Goal: Task Accomplishment & Management: Use online tool/utility

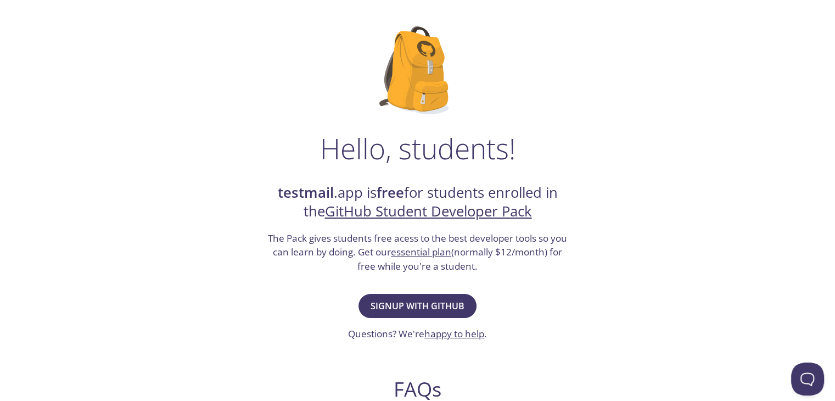
scroll to position [55, 0]
click at [423, 306] on span "Signup with GitHub" at bounding box center [417, 305] width 94 height 15
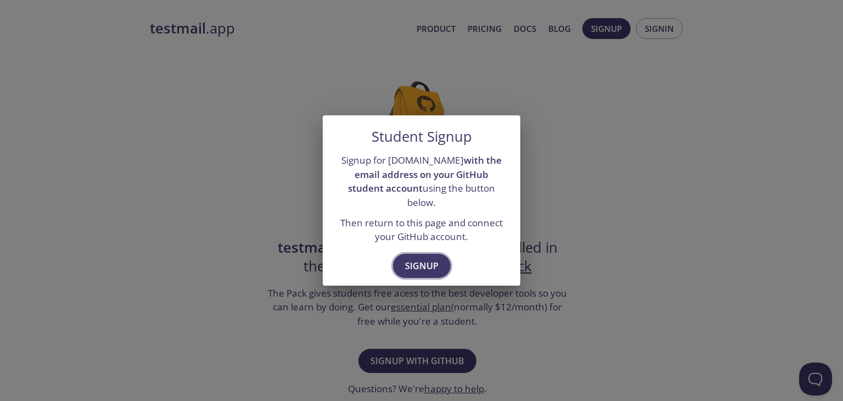
click at [410, 258] on span "Signup" at bounding box center [421, 265] width 33 height 15
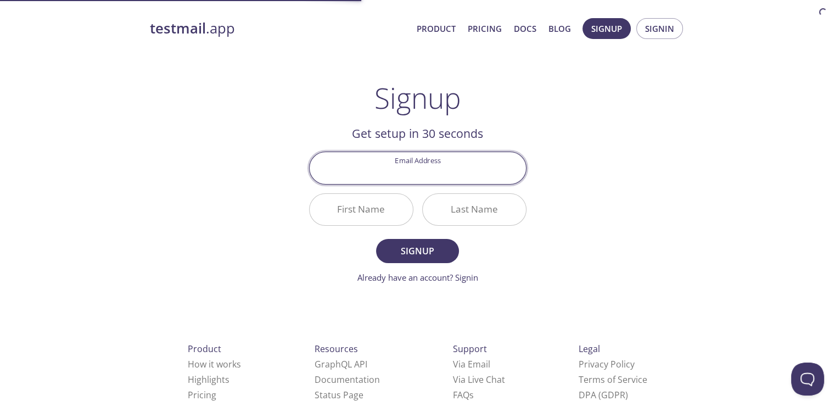
click at [432, 172] on input "Email Address" at bounding box center [418, 167] width 216 height 31
type input "hussainsaad121999@gmail.com"
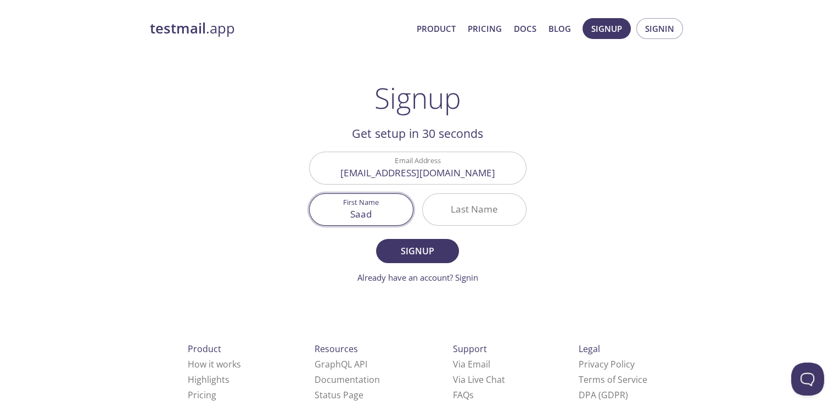
type input "Saad"
type input "Hussain"
click at [376, 239] on button "Signup" at bounding box center [417, 251] width 82 height 24
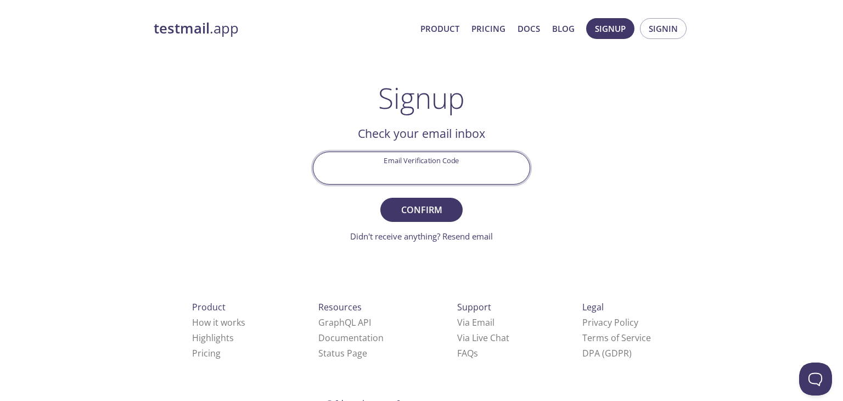
click at [432, 172] on input "Email Verification Code" at bounding box center [421, 167] width 216 height 31
type input "27PW9N4"
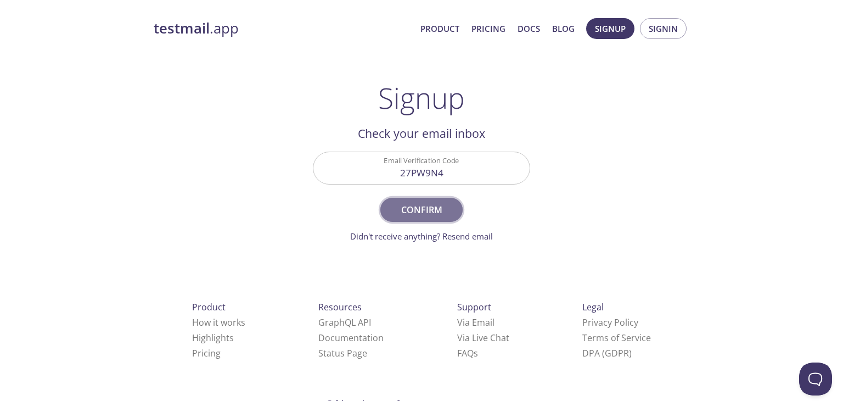
click at [408, 208] on span "Confirm" at bounding box center [421, 209] width 58 height 15
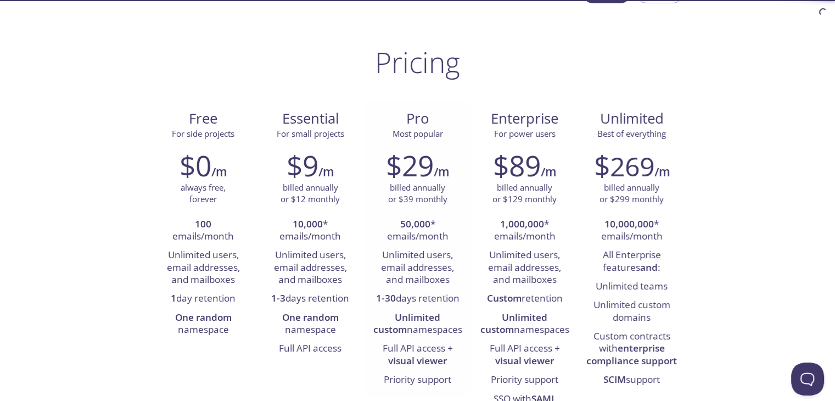
scroll to position [55, 0]
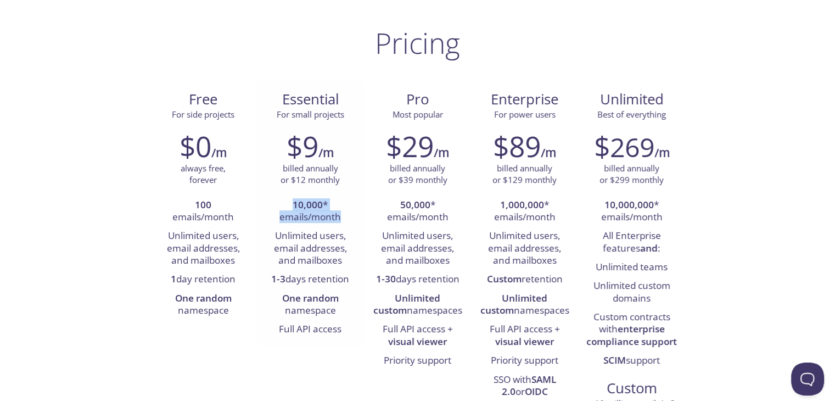
drag, startPoint x: 293, startPoint y: 200, endPoint x: 346, endPoint y: 216, distance: 54.9
click at [346, 216] on li "10,000 * emails/month" at bounding box center [310, 211] width 91 height 31
click at [307, 207] on strong "10,000" at bounding box center [308, 204] width 30 height 13
drag, startPoint x: 294, startPoint y: 196, endPoint x: 344, endPoint y: 215, distance: 53.1
click at [344, 215] on li "10,000 * emails/month" at bounding box center [310, 211] width 91 height 31
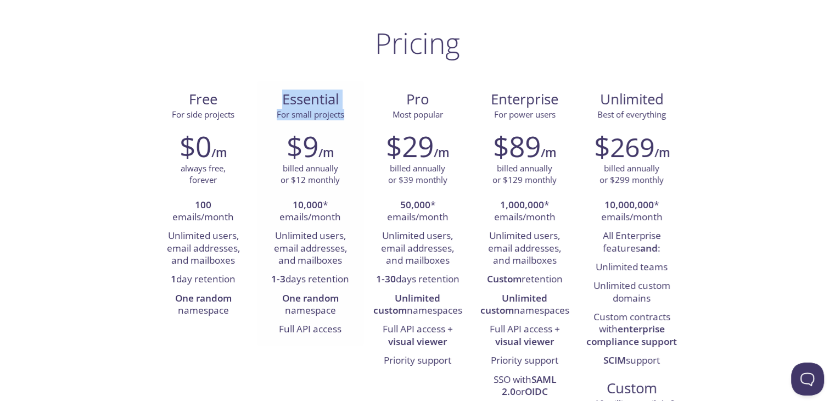
drag, startPoint x: 283, startPoint y: 102, endPoint x: 348, endPoint y: 117, distance: 67.1
click at [348, 117] on div "Essential For small projects" at bounding box center [310, 105] width 89 height 31
click at [285, 167] on p "billed annually or $12 monthly" at bounding box center [309, 174] width 59 height 24
drag, startPoint x: 286, startPoint y: 140, endPoint x: 340, endPoint y: 148, distance: 54.3
click at [340, 148] on div "$9 /m" at bounding box center [310, 146] width 91 height 33
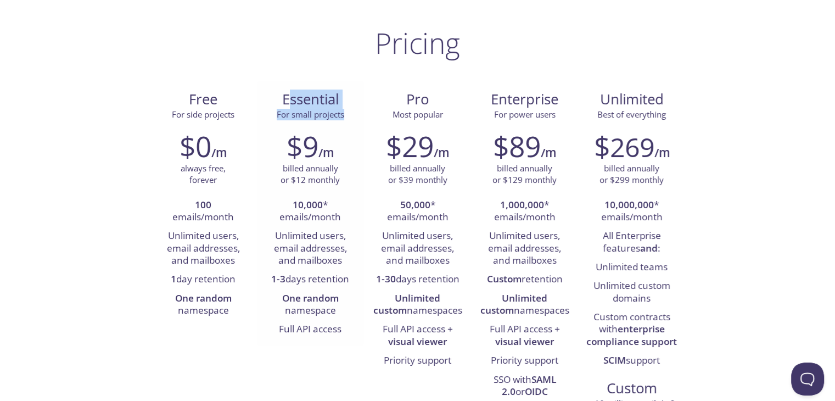
drag, startPoint x: 289, startPoint y: 98, endPoint x: 353, endPoint y: 113, distance: 65.9
click at [353, 113] on div "Essential For small projects" at bounding box center [310, 105] width 89 height 31
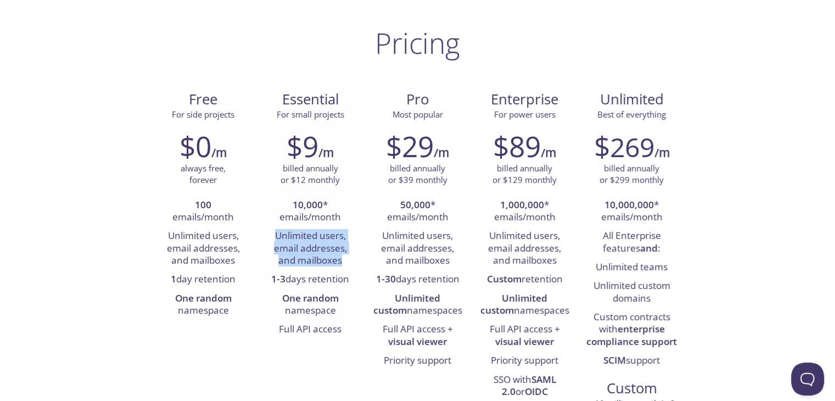
drag, startPoint x: 276, startPoint y: 233, endPoint x: 349, endPoint y: 257, distance: 76.7
click at [349, 257] on li "Unlimited users, email addresses, and mailboxes" at bounding box center [310, 248] width 91 height 43
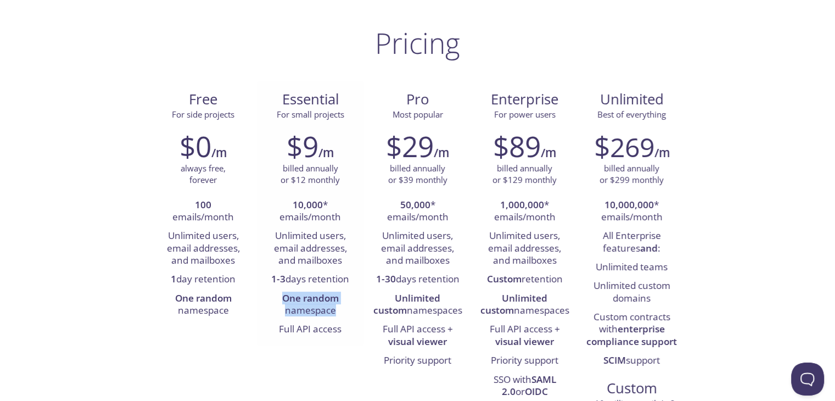
drag, startPoint x: 282, startPoint y: 296, endPoint x: 341, endPoint y: 311, distance: 61.1
click at [341, 311] on li "One random namespace" at bounding box center [310, 304] width 91 height 31
drag, startPoint x: 269, startPoint y: 279, endPoint x: 352, endPoint y: 283, distance: 82.4
click at [352, 283] on li "1-3 days retention" at bounding box center [310, 279] width 91 height 19
click at [318, 277] on li "1-3 days retention" at bounding box center [310, 279] width 91 height 19
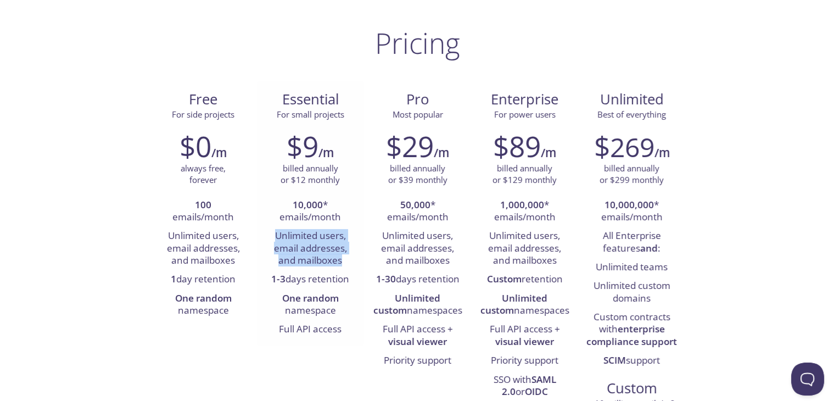
drag, startPoint x: 281, startPoint y: 235, endPoint x: 351, endPoint y: 260, distance: 74.3
click at [351, 260] on li "Unlimited users, email addresses, and mailboxes" at bounding box center [310, 248] width 91 height 43
click at [208, 234] on li "Unlimited users, email addresses, and mailboxes" at bounding box center [203, 248] width 91 height 43
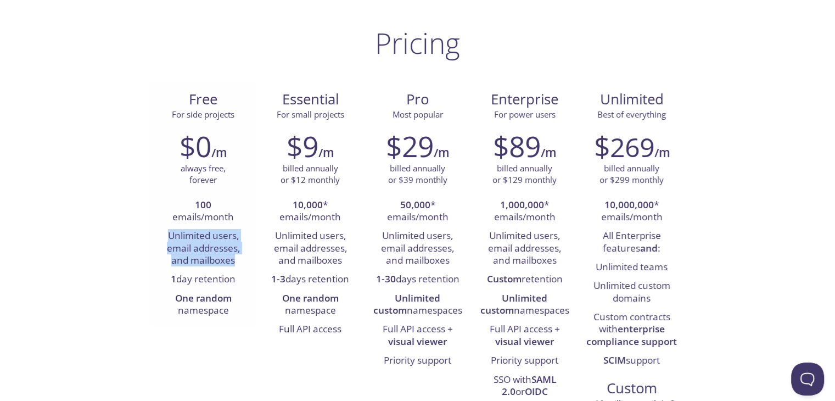
click at [208, 234] on li "Unlimited users, email addresses, and mailboxes" at bounding box center [203, 248] width 91 height 43
click at [286, 239] on li "Unlimited users, email addresses, and mailboxes" at bounding box center [310, 248] width 91 height 43
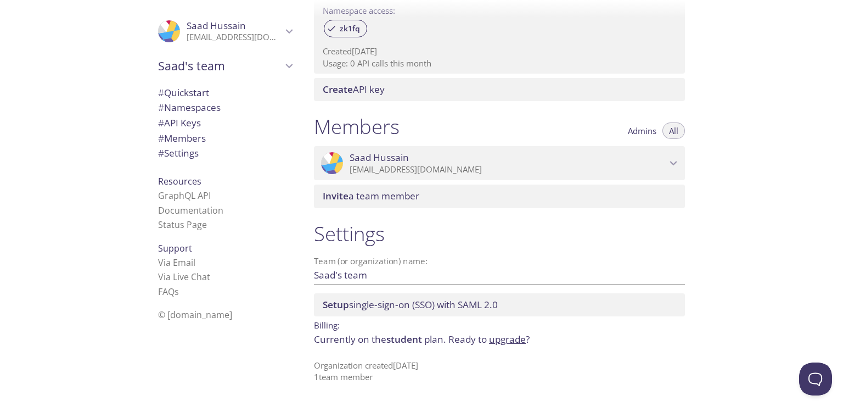
scroll to position [380, 0]
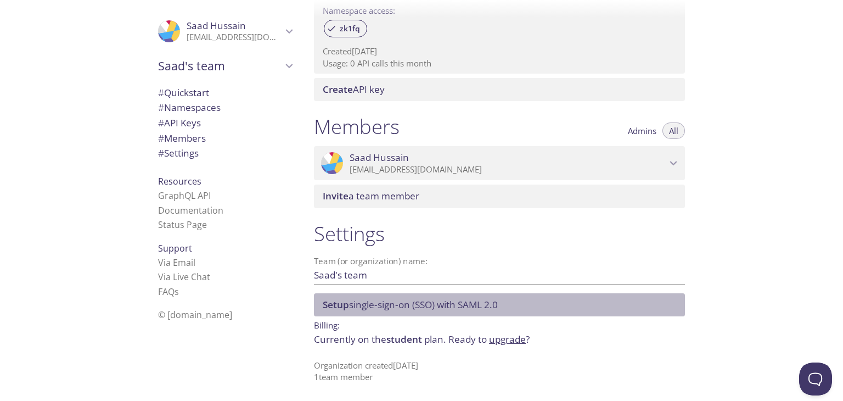
click at [385, 302] on span "Setup single-sign-on (SSO) with SAML 2.0" at bounding box center [410, 304] width 175 height 13
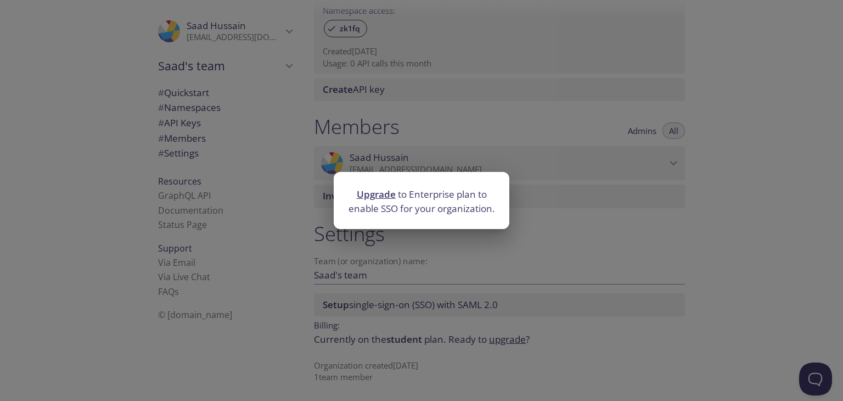
click at [435, 288] on div "Upgrade to Enterprise plan to enable SSO for your organization." at bounding box center [421, 200] width 843 height 401
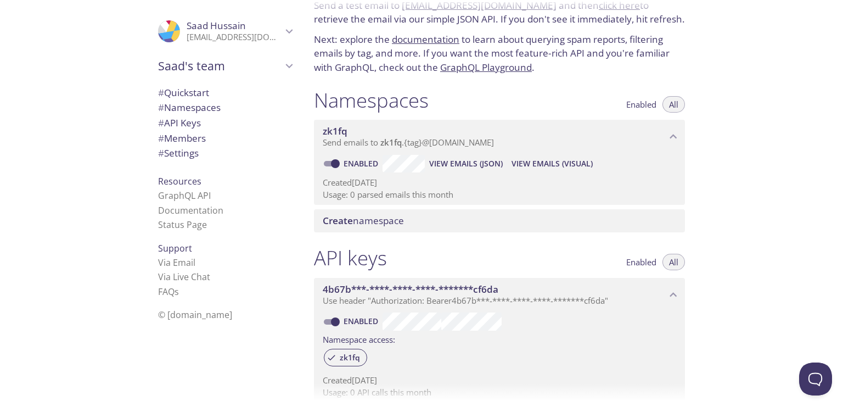
scroll to position [50, 0]
click at [586, 224] on span "Create namespace" at bounding box center [502, 221] width 358 height 12
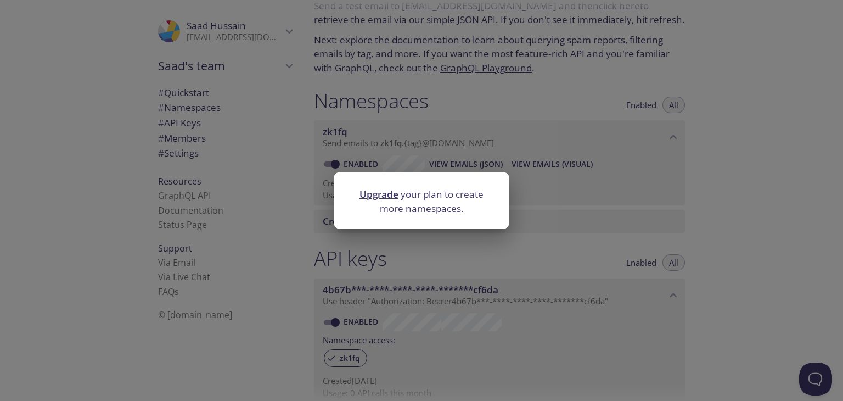
click at [514, 244] on div "Upgrade your plan to create more namespaces." at bounding box center [421, 200] width 843 height 401
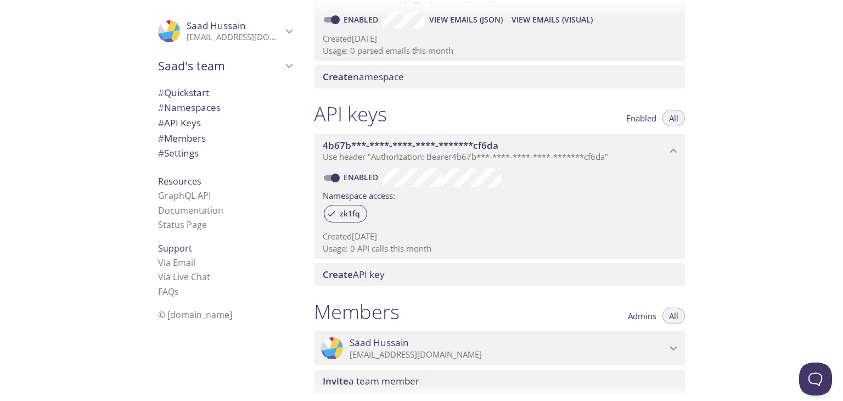
scroll to position [270, 0]
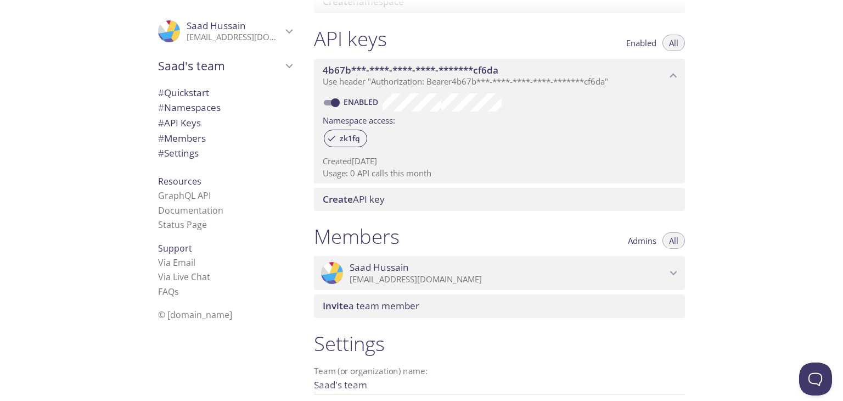
click at [400, 208] on div "Create API key" at bounding box center [499, 199] width 371 height 23
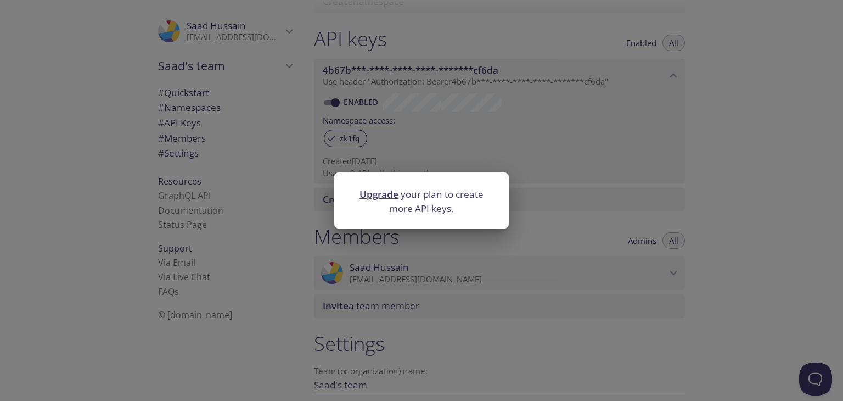
click at [589, 215] on div "Upgrade your plan to create more API keys." at bounding box center [421, 200] width 843 height 401
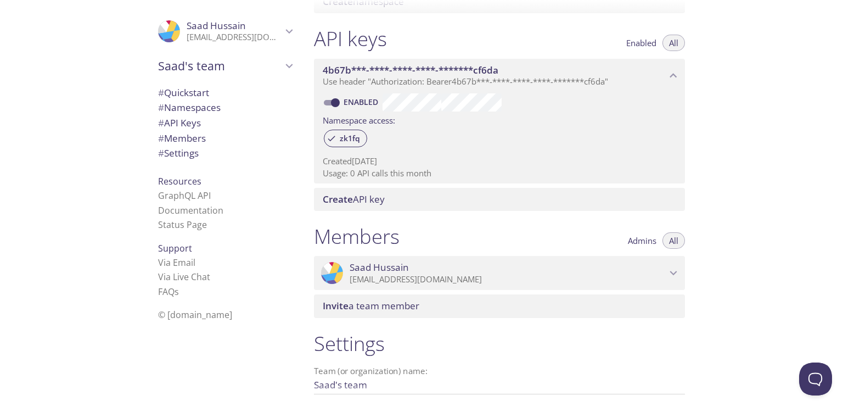
scroll to position [215, 0]
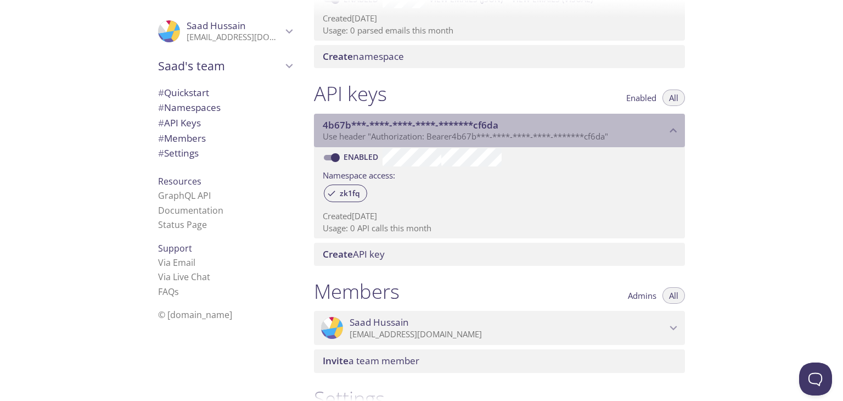
click at [671, 125] on icon "4b67b***-****-****-****-*******cf6da API key" at bounding box center [673, 130] width 14 height 14
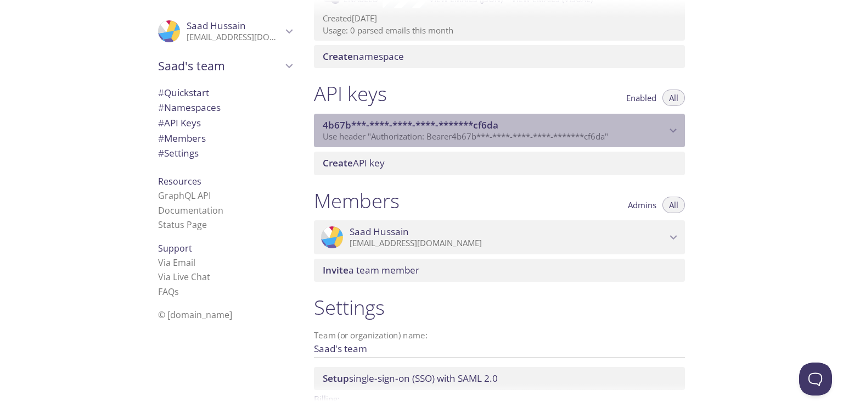
click at [668, 127] on icon "4b67b***-****-****-****-*******cf6da API key" at bounding box center [673, 130] width 14 height 14
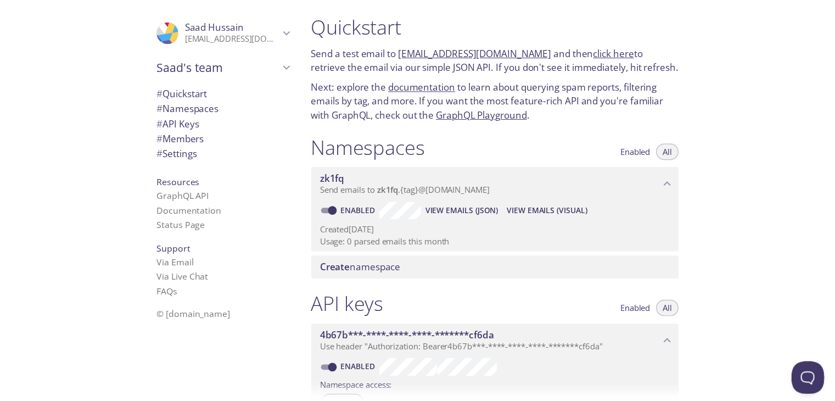
scroll to position [0, 0]
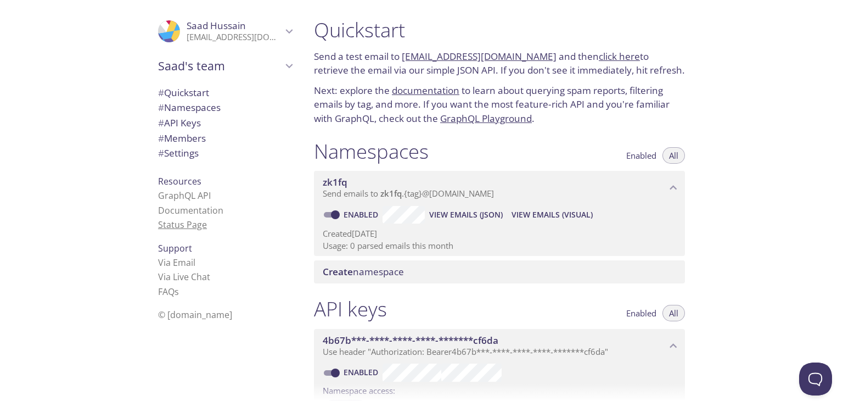
click at [190, 224] on link "Status Page" at bounding box center [182, 224] width 49 height 12
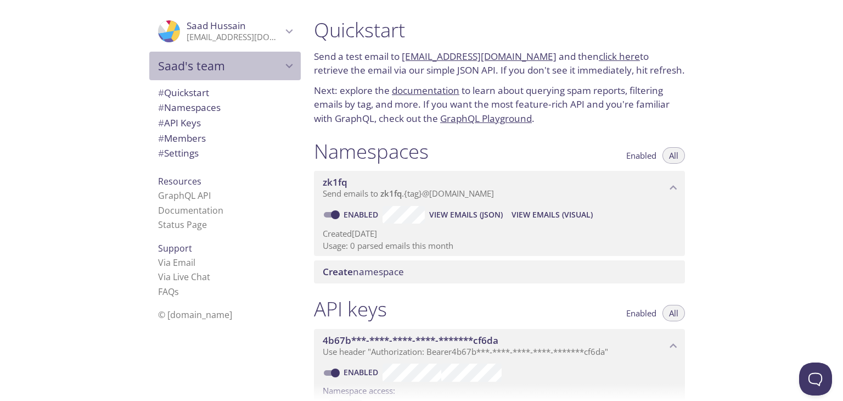
click at [251, 68] on span "Saad's team" at bounding box center [220, 65] width 124 height 15
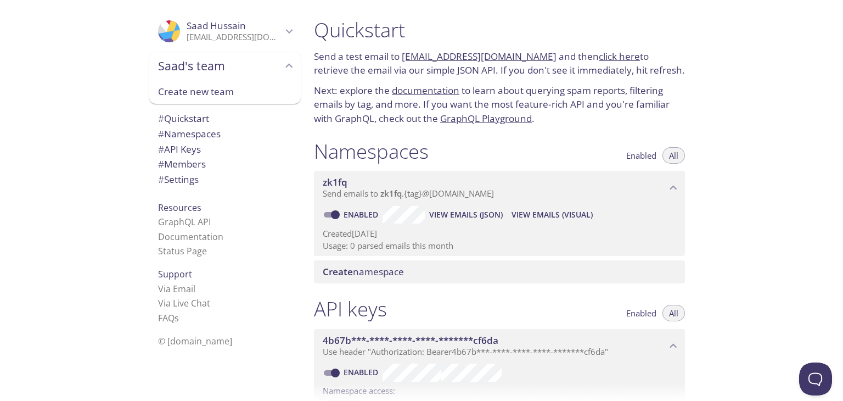
click at [264, 68] on span "Saad's team" at bounding box center [220, 65] width 124 height 15
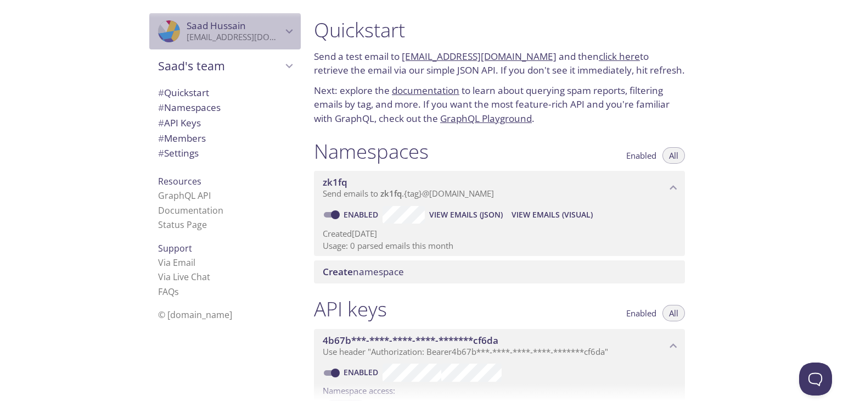
click at [268, 38] on p "hussainsaad121999@gmail.com" at bounding box center [234, 37] width 95 height 11
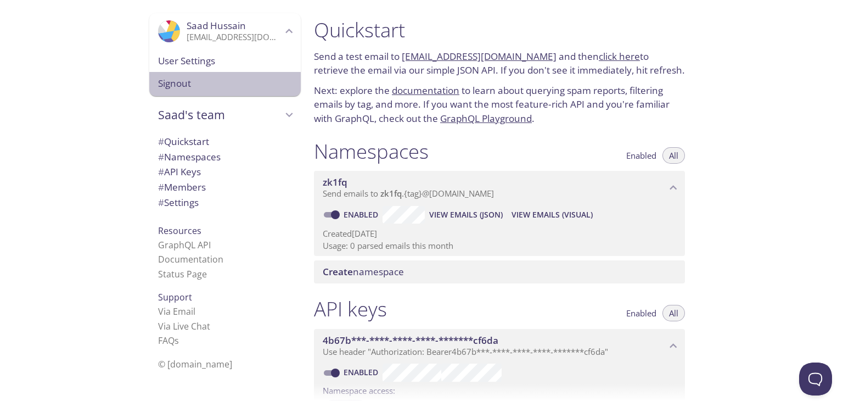
click at [257, 72] on div "Signout" at bounding box center [224, 84] width 151 height 24
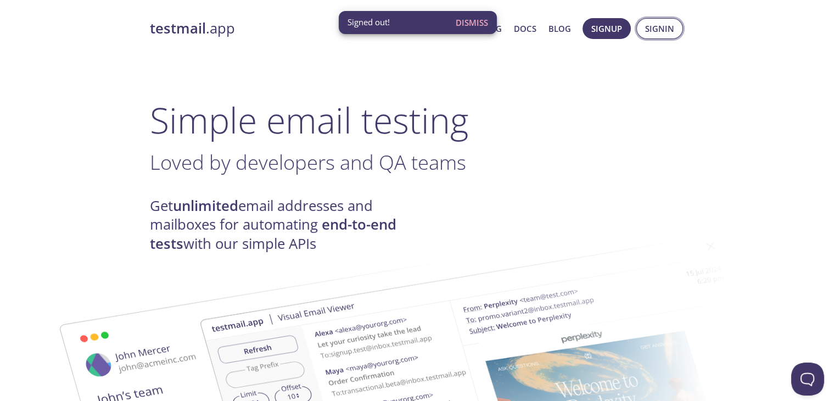
click at [652, 30] on span "Signin" at bounding box center [659, 28] width 29 height 14
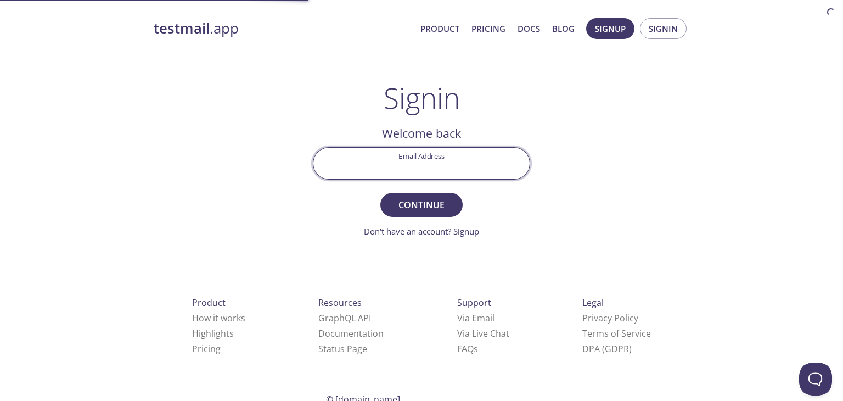
click at [439, 159] on input "Email Address" at bounding box center [421, 163] width 216 height 31
type input "hussainsaad121999@gmail.com"
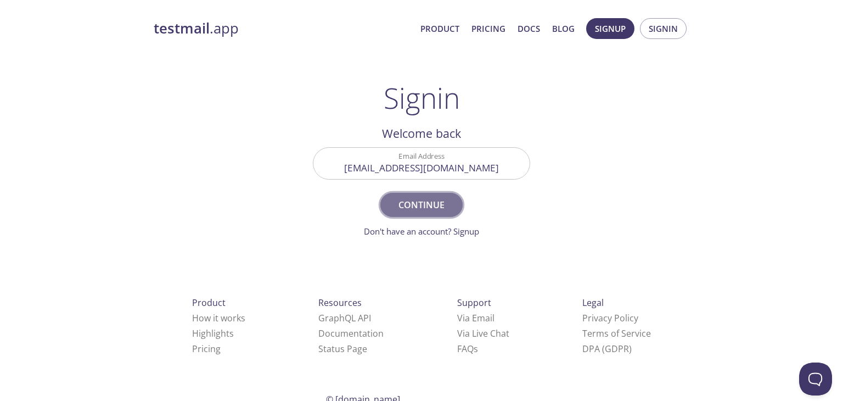
click at [428, 201] on span "Continue" at bounding box center [421, 204] width 58 height 15
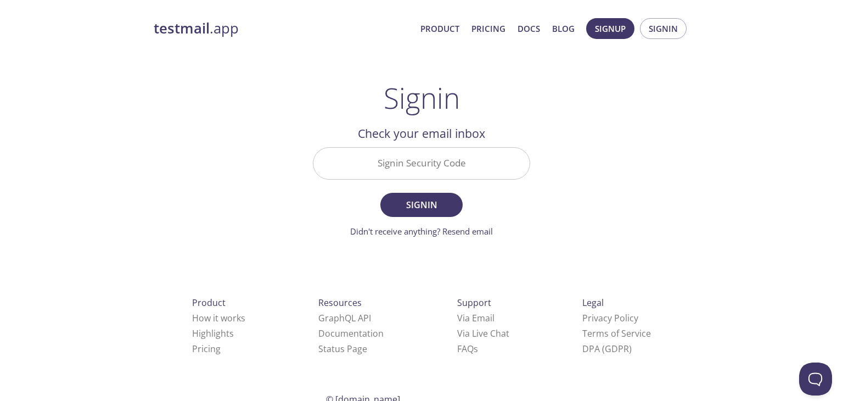
click at [445, 162] on input "Signin Security Code" at bounding box center [421, 163] width 216 height 31
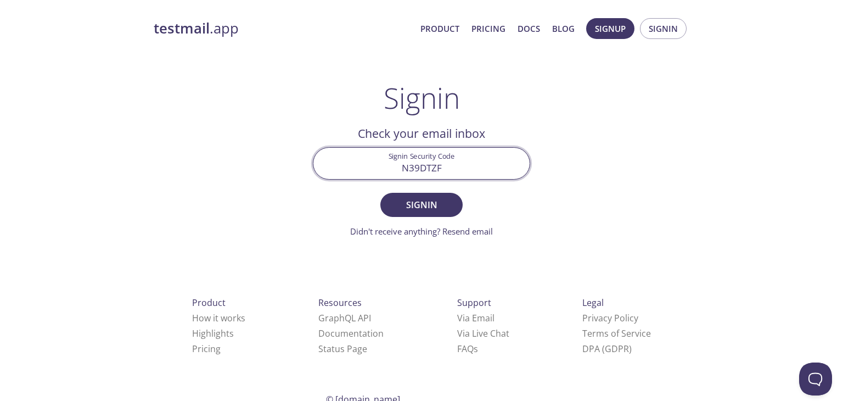
type input "N39DTZF"
click at [380, 193] on button "Signin" at bounding box center [421, 205] width 82 height 24
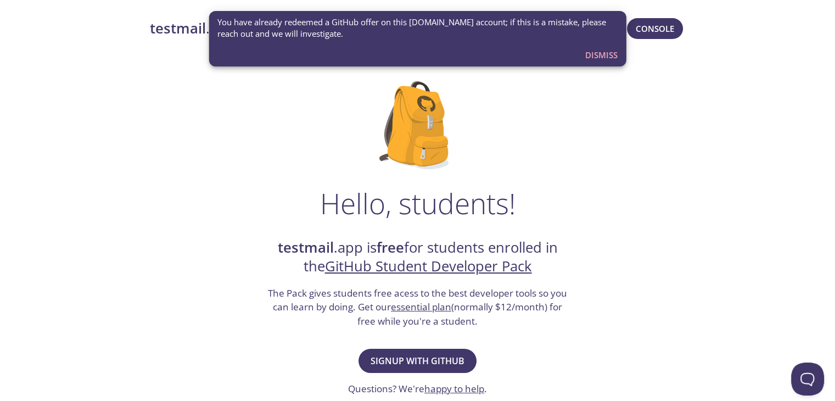
click at [596, 53] on span "Dismiss" at bounding box center [601, 55] width 32 height 14
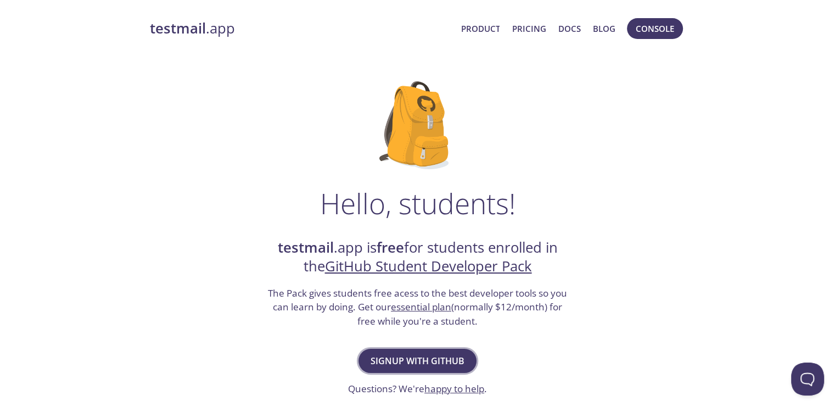
click at [432, 357] on span "Signup with GitHub" at bounding box center [417, 360] width 94 height 15
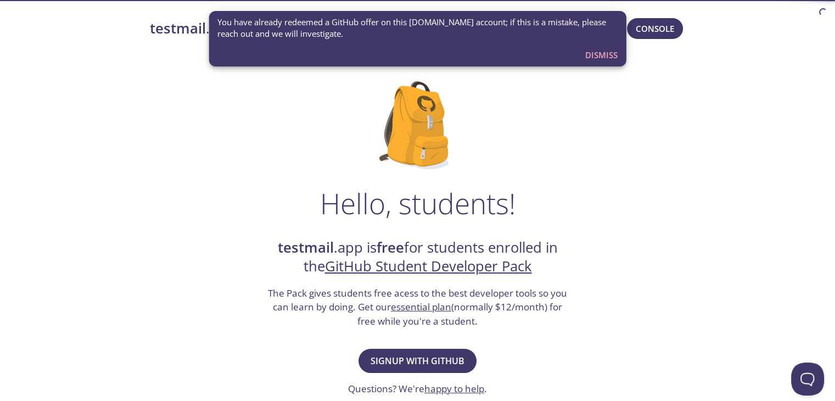
click at [530, 143] on div "Hello, students! testmail .app is free for students enrolled in the GitHub Stud…" at bounding box center [418, 399] width 536 height 670
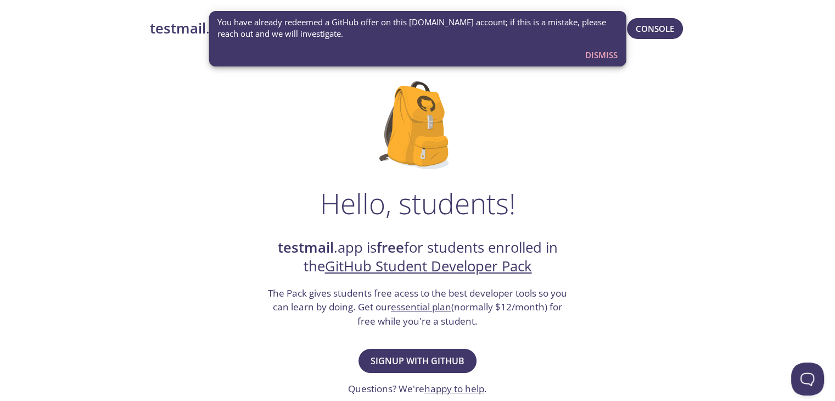
click at [597, 45] on button "Dismiss" at bounding box center [601, 54] width 41 height 21
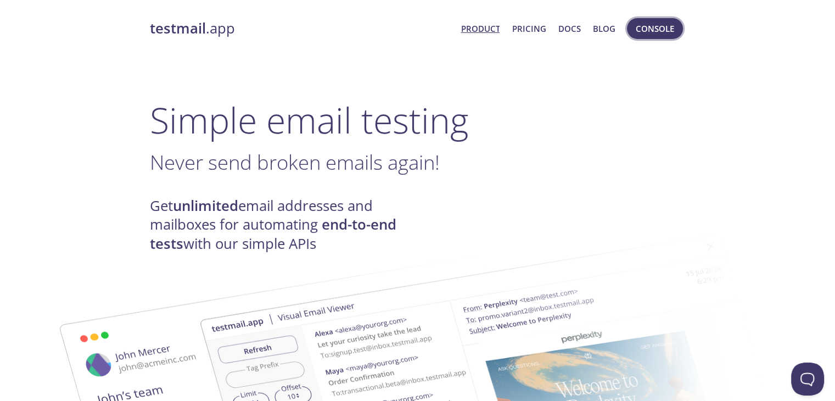
click at [651, 30] on span "Console" at bounding box center [655, 28] width 38 height 14
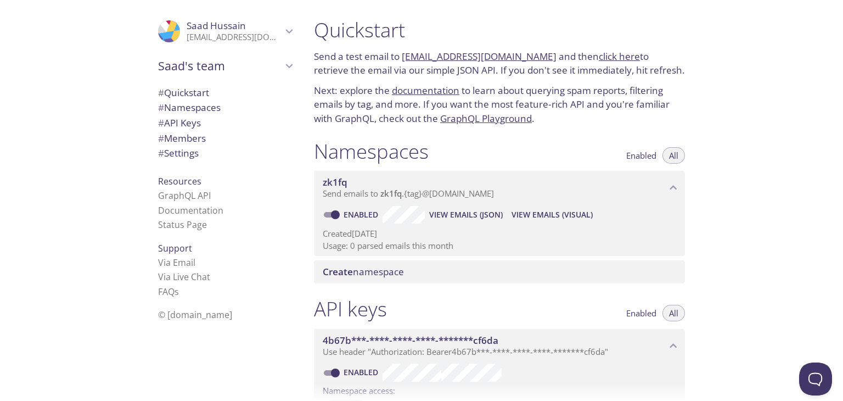
click at [599, 58] on link "click here" at bounding box center [619, 56] width 41 height 13
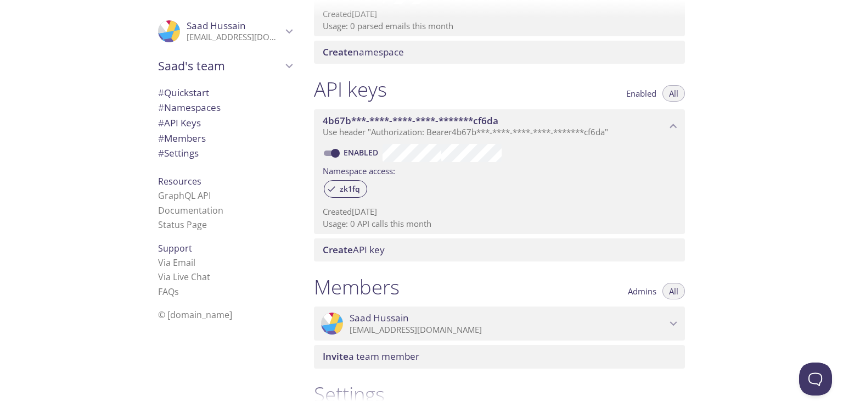
scroll to position [380, 0]
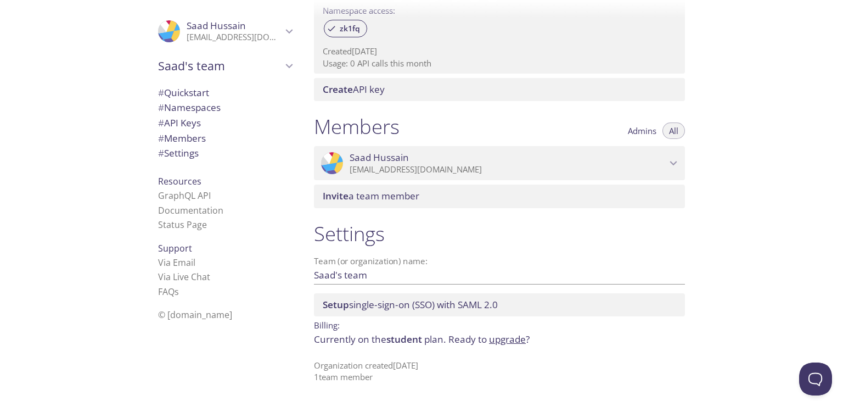
click at [422, 305] on span "Setup single-sign-on (SSO) with SAML 2.0" at bounding box center [410, 304] width 175 height 13
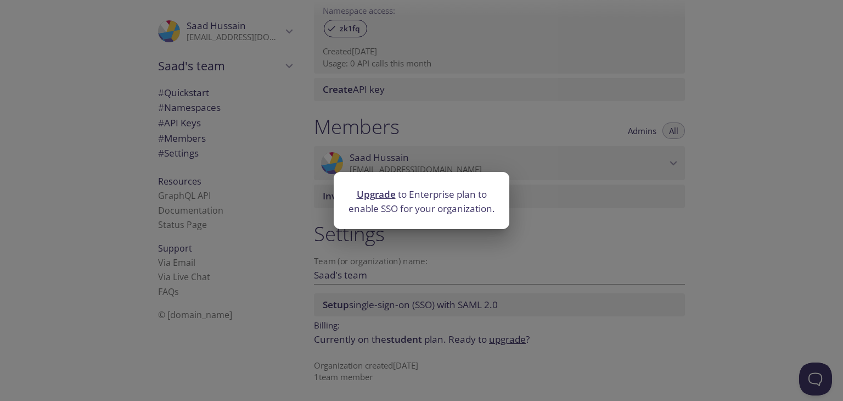
click at [422, 305] on div "Upgrade to Enterprise plan to enable SSO for your organization." at bounding box center [421, 200] width 843 height 401
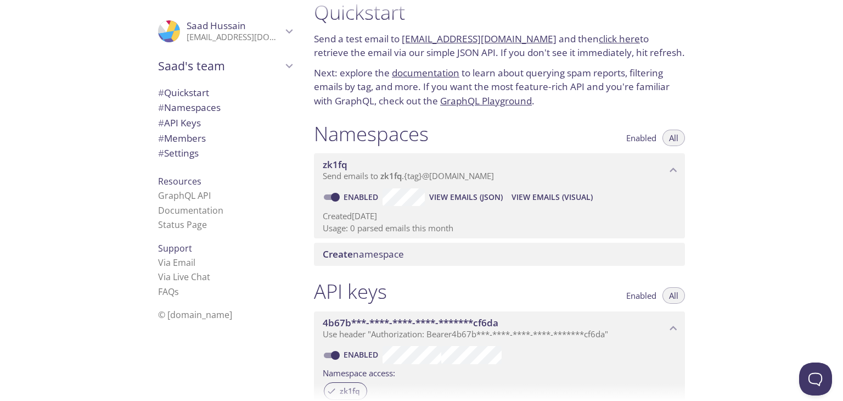
scroll to position [0, 0]
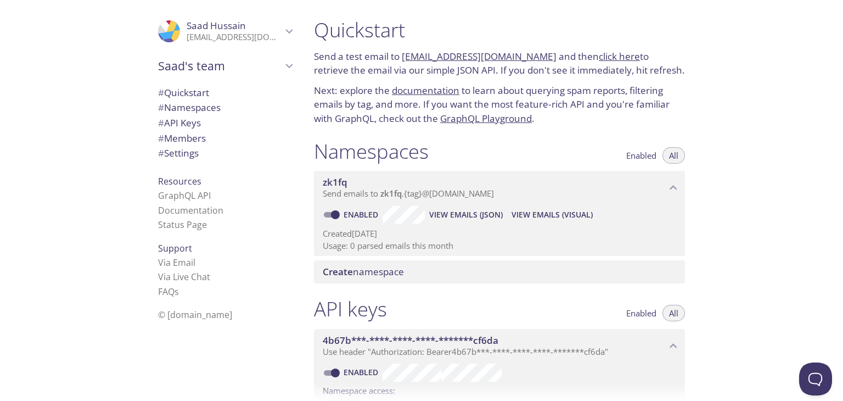
click at [462, 216] on span "View Emails (JSON)" at bounding box center [466, 214] width 74 height 13
click at [566, 219] on span "View Emails (Visual)" at bounding box center [551, 214] width 81 height 13
click at [420, 91] on link "documentation" at bounding box center [426, 90] width 68 height 13
